Goal: Task Accomplishment & Management: Complete application form

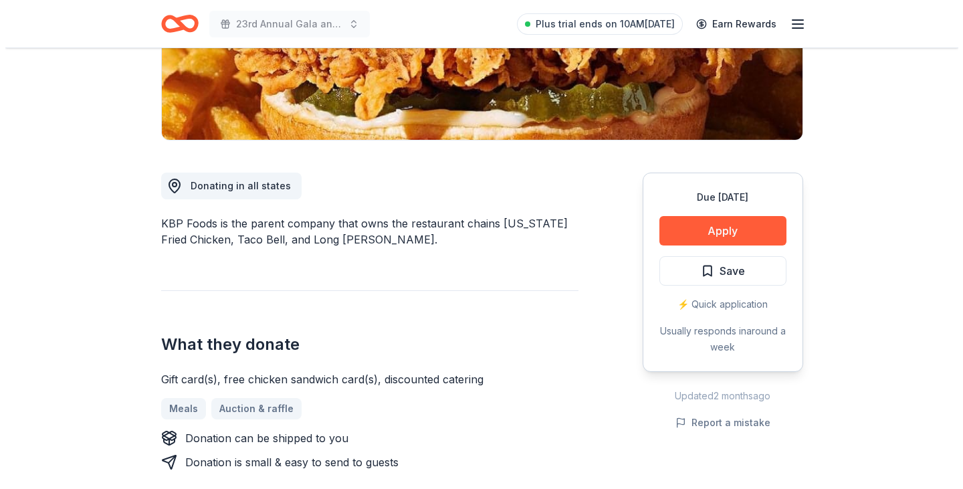
scroll to position [268, 0]
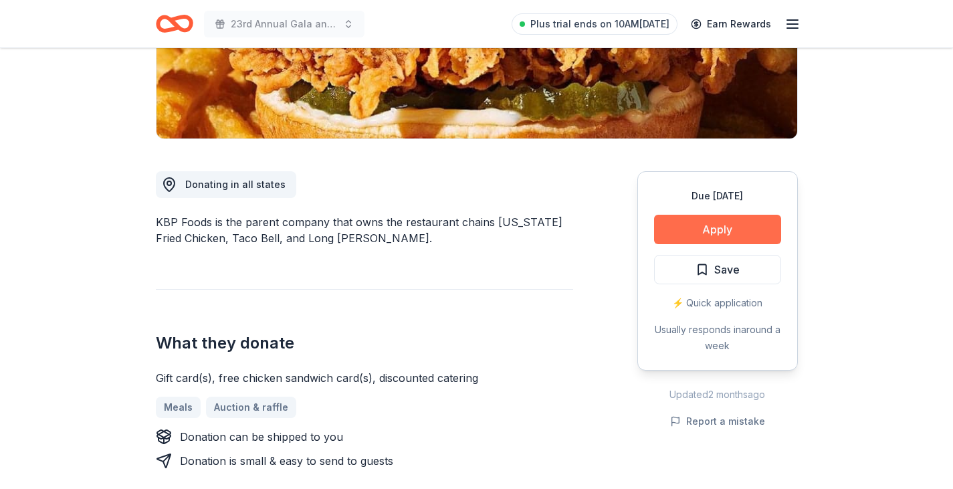
click at [717, 227] on button "Apply" at bounding box center [717, 229] width 127 height 29
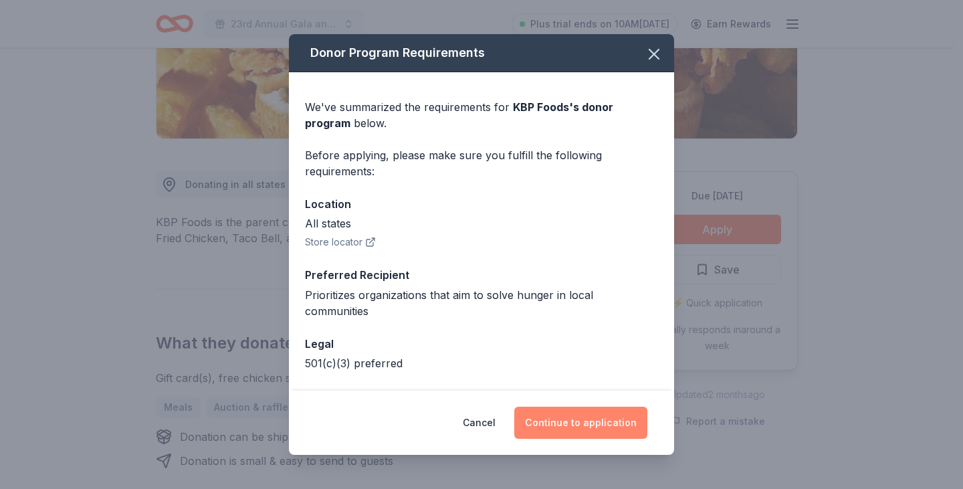
click at [562, 421] on button "Continue to application" at bounding box center [580, 423] width 133 height 32
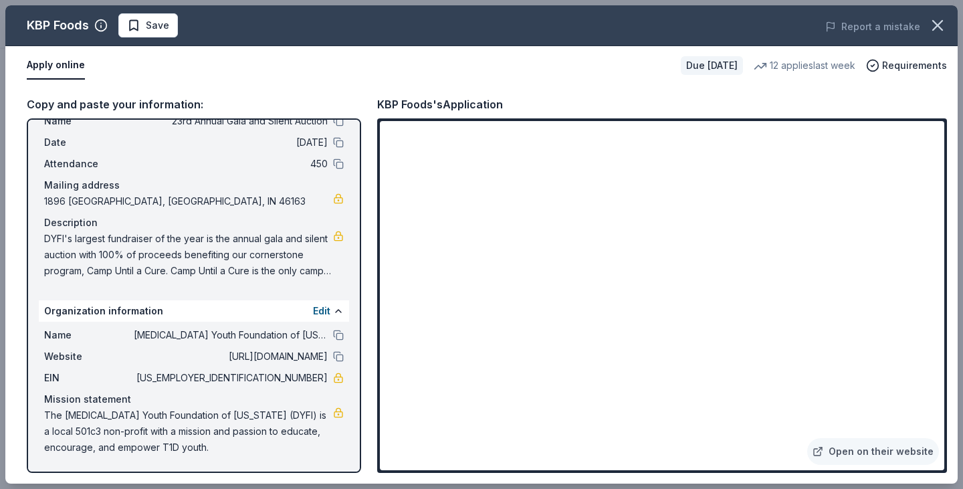
scroll to position [0, 0]
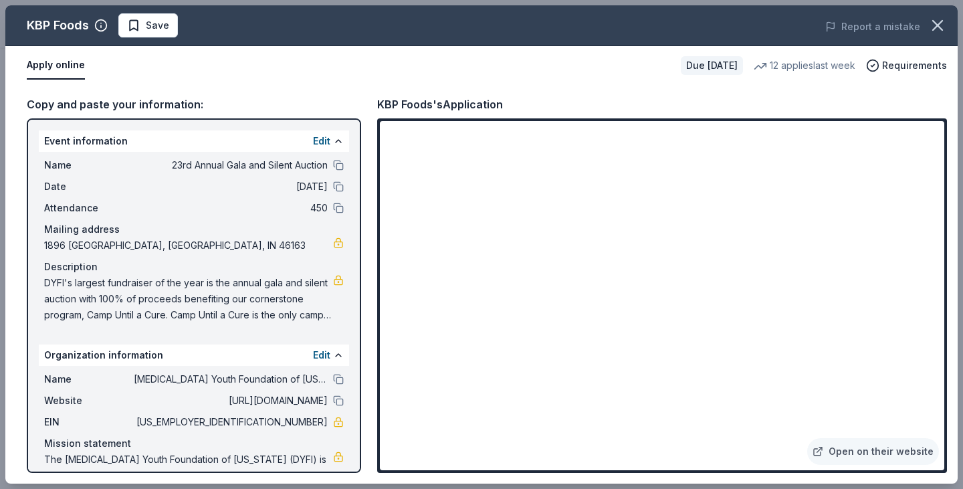
click at [187, 302] on span "DYFI's largest fundraiser of the year is the annual gala and silent auction wit…" at bounding box center [188, 299] width 289 height 48
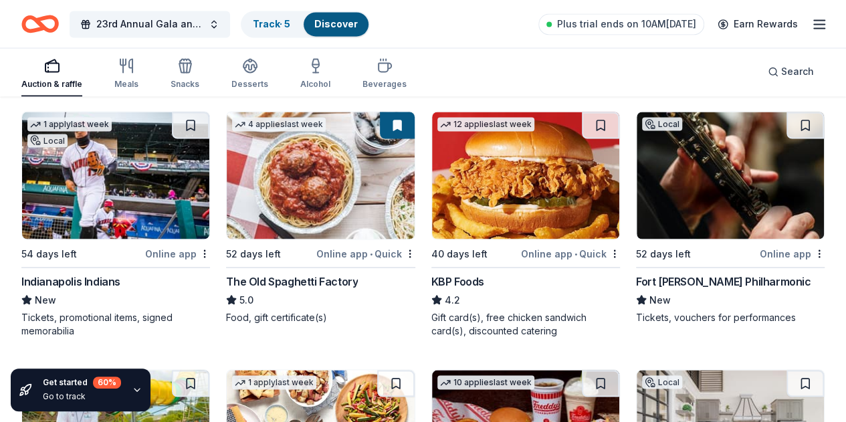
scroll to position [1137, 0]
